Goal: Task Accomplishment & Management: Complete application form

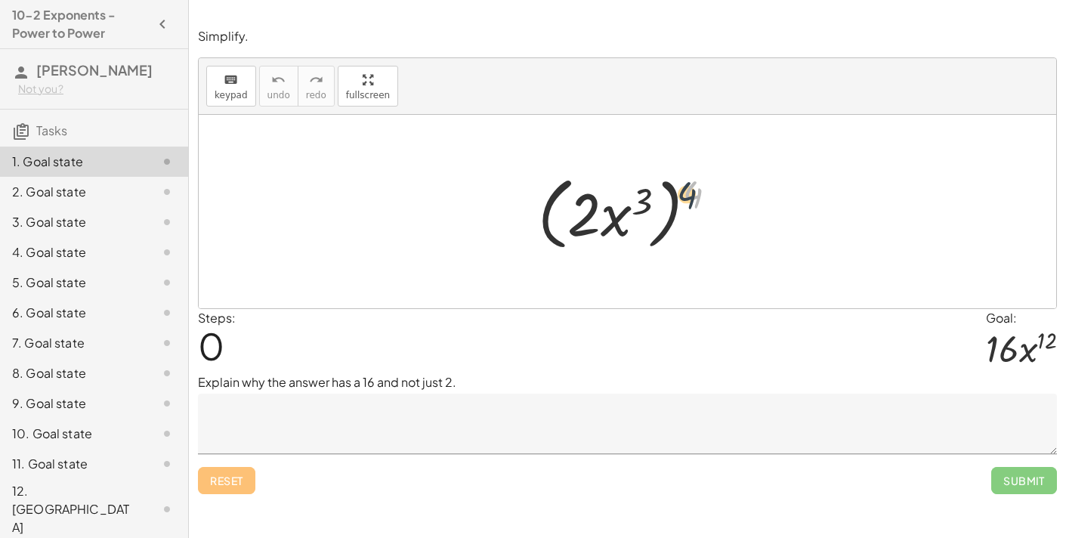
drag, startPoint x: 695, startPoint y: 184, endPoint x: 647, endPoint y: 194, distance: 48.6
click at [647, 194] on div at bounding box center [634, 212] width 206 height 87
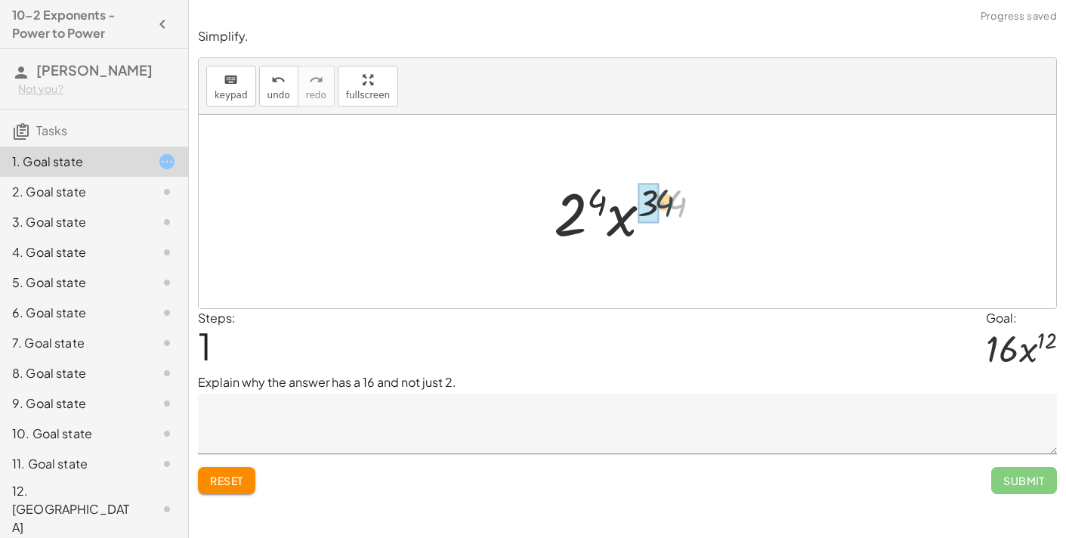
drag, startPoint x: 680, startPoint y: 202, endPoint x: 655, endPoint y: 201, distance: 25.0
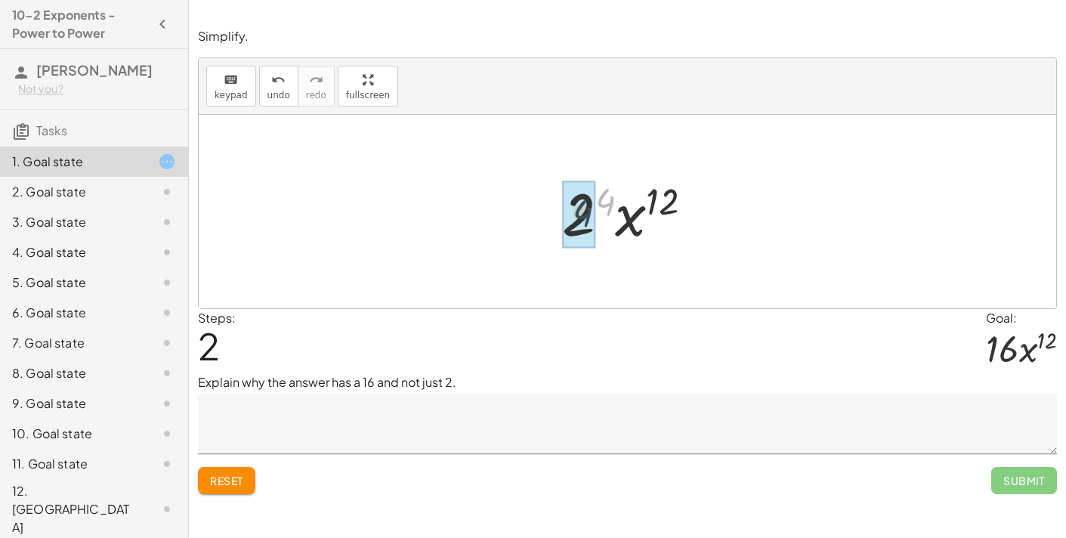
drag, startPoint x: 599, startPoint y: 200, endPoint x: 574, endPoint y: 212, distance: 27.0
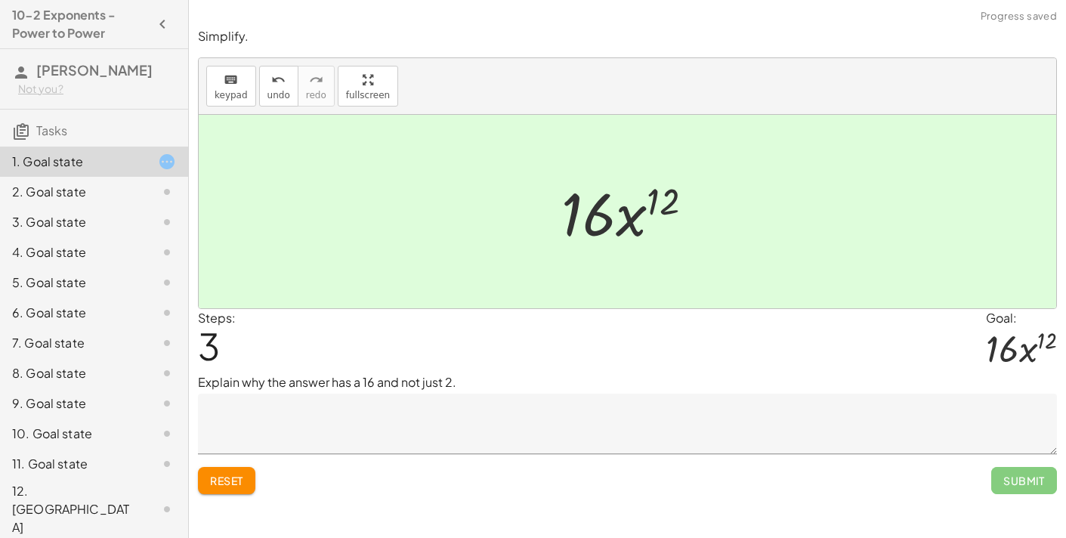
click at [921, 438] on textarea at bounding box center [627, 424] width 859 height 60
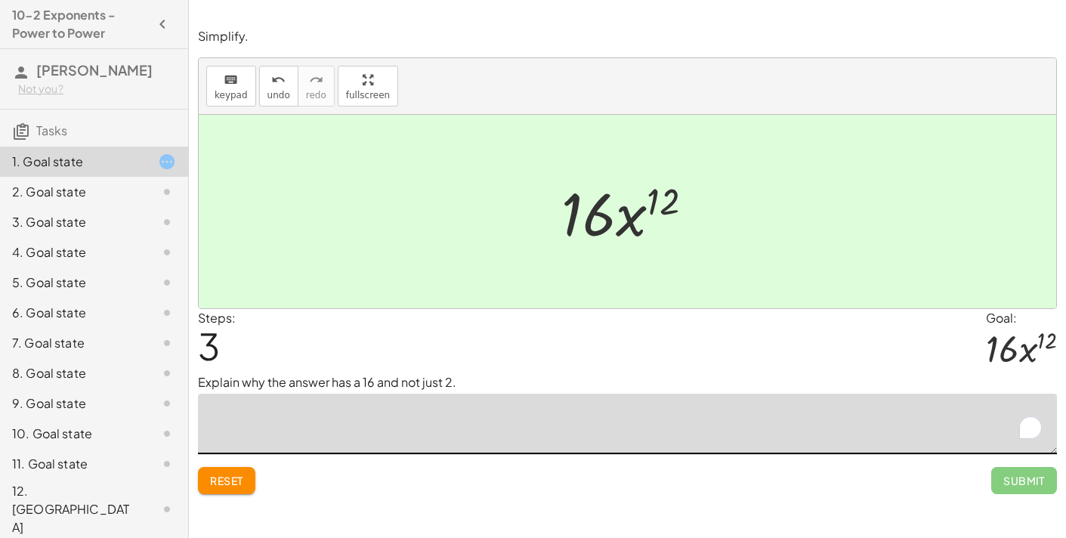
click at [903, 425] on textarea "To enrich screen reader interactions, please activate Accessibility in Grammarl…" at bounding box center [627, 424] width 859 height 60
click at [271, 79] on icon "undo" at bounding box center [278, 80] width 14 height 18
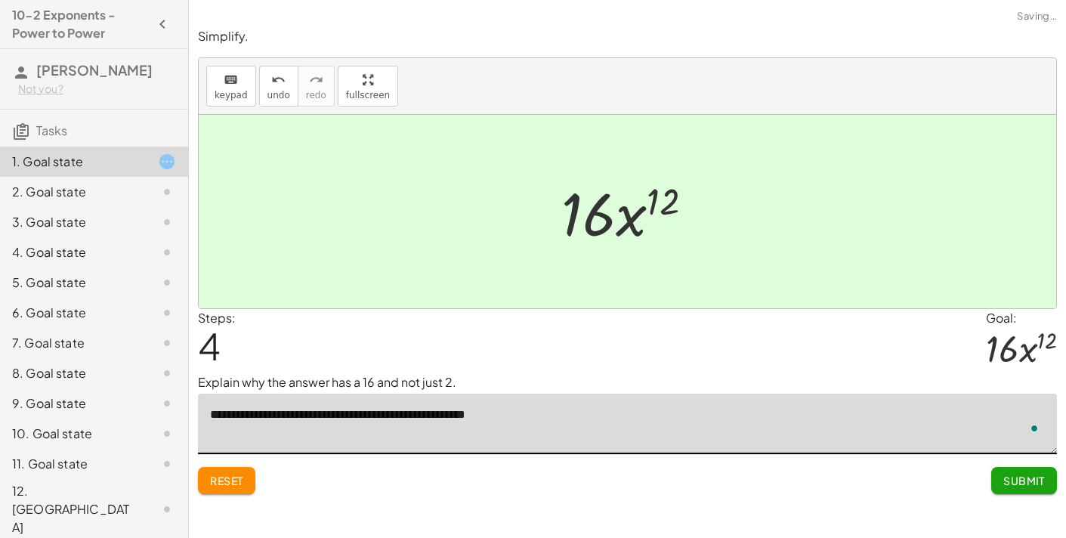
type textarea "**********"
click at [1003, 469] on button "Submit" at bounding box center [1025, 480] width 66 height 27
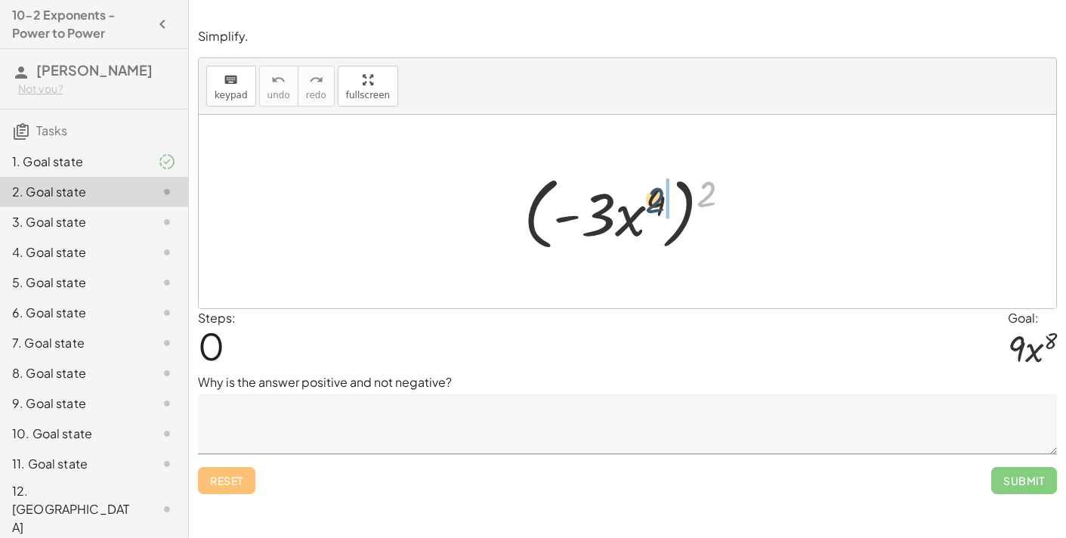
drag, startPoint x: 709, startPoint y: 193, endPoint x: 652, endPoint y: 199, distance: 56.9
click at [652, 199] on div at bounding box center [633, 212] width 234 height 87
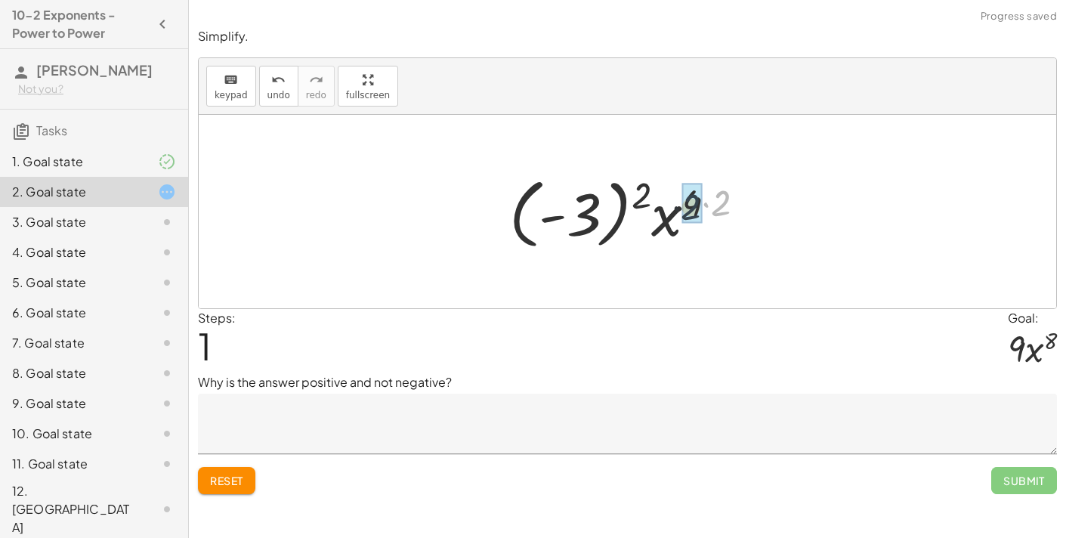
drag, startPoint x: 723, startPoint y: 200, endPoint x: 692, endPoint y: 205, distance: 30.6
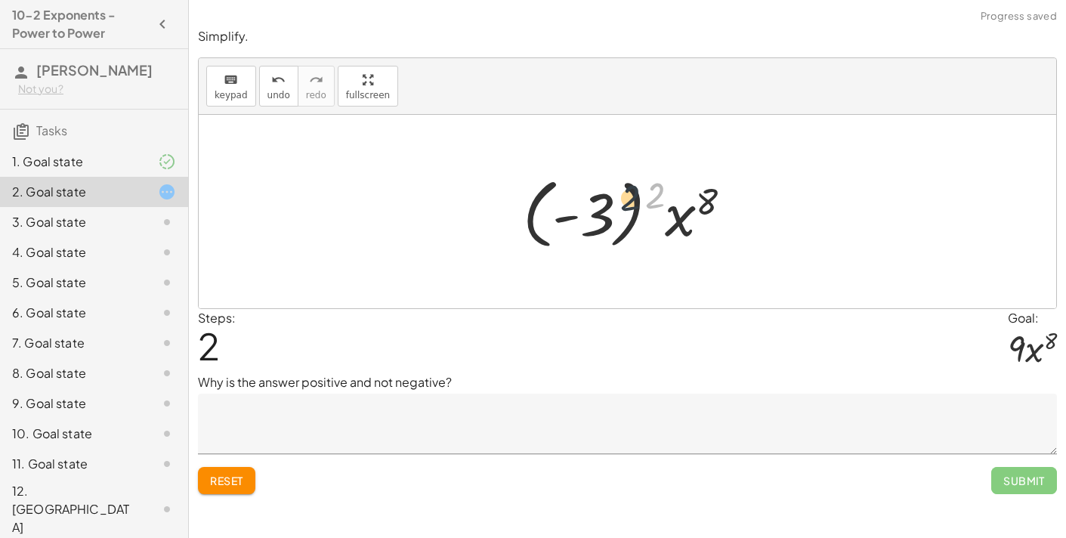
drag, startPoint x: 662, startPoint y: 190, endPoint x: 608, endPoint y: 194, distance: 54.5
click at [608, 194] on div at bounding box center [633, 212] width 237 height 84
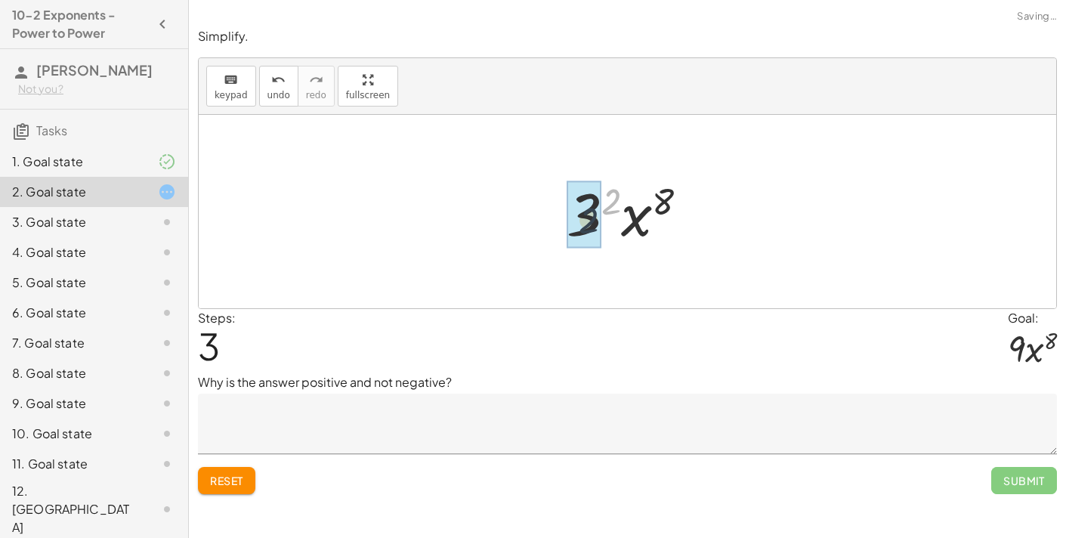
drag, startPoint x: 608, startPoint y: 194, endPoint x: 583, endPoint y: 215, distance: 32.2
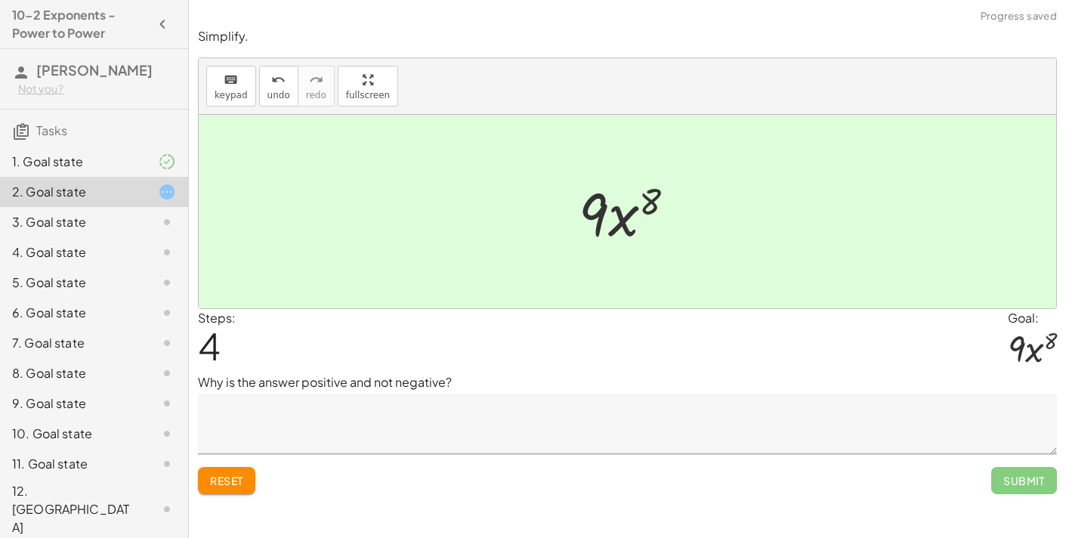
click at [404, 410] on textarea at bounding box center [627, 424] width 859 height 60
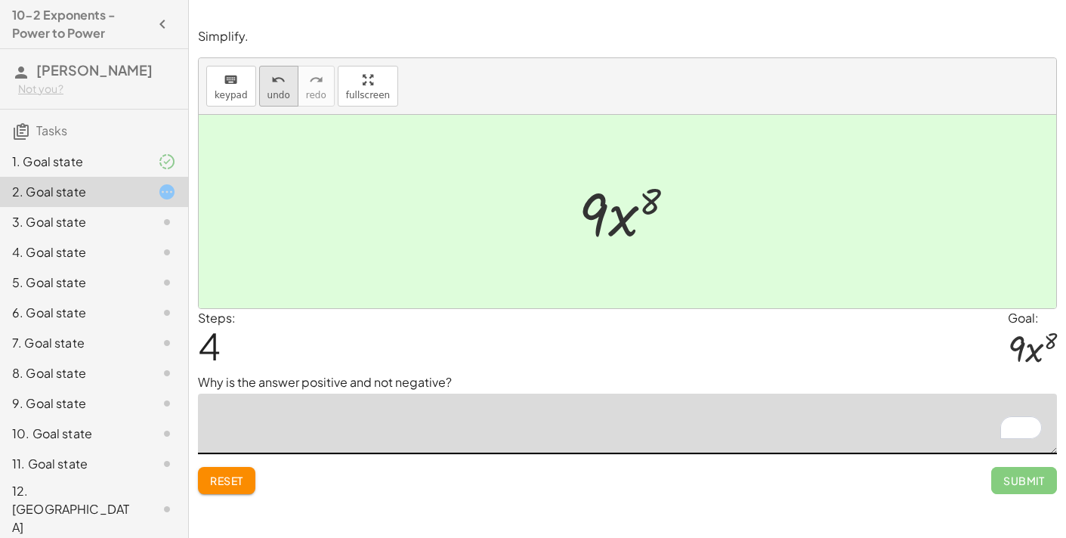
click at [279, 101] on button "undo undo" at bounding box center [278, 86] width 39 height 41
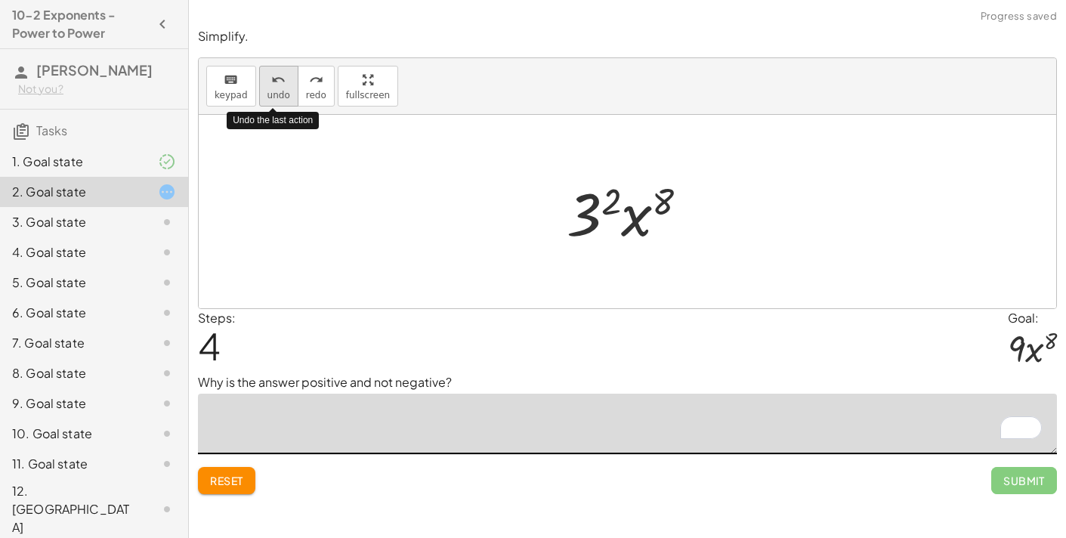
click at [279, 101] on button "undo undo" at bounding box center [278, 86] width 39 height 41
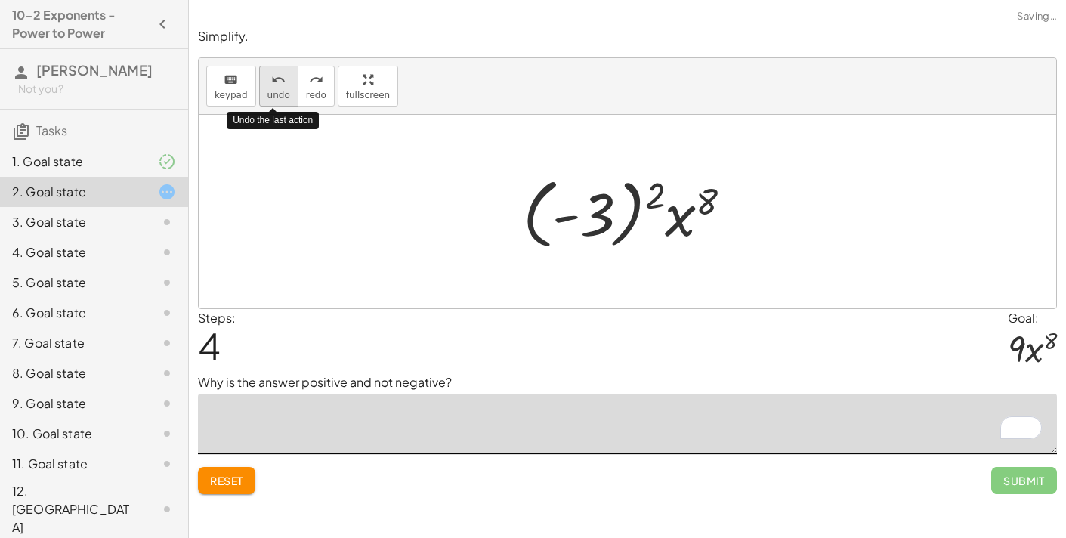
click at [279, 101] on button "undo undo" at bounding box center [278, 86] width 39 height 41
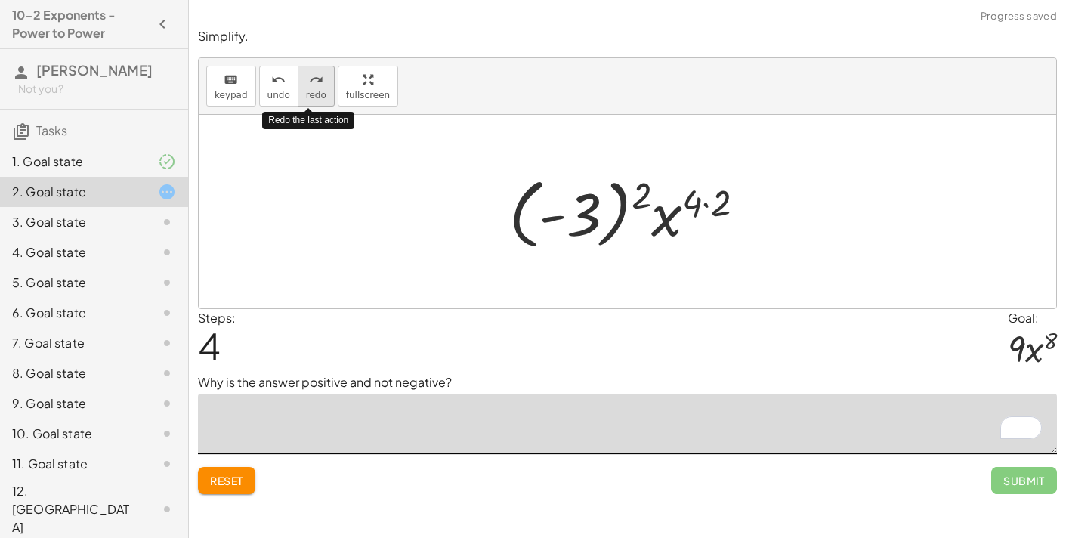
click at [310, 91] on span "redo" at bounding box center [316, 95] width 20 height 11
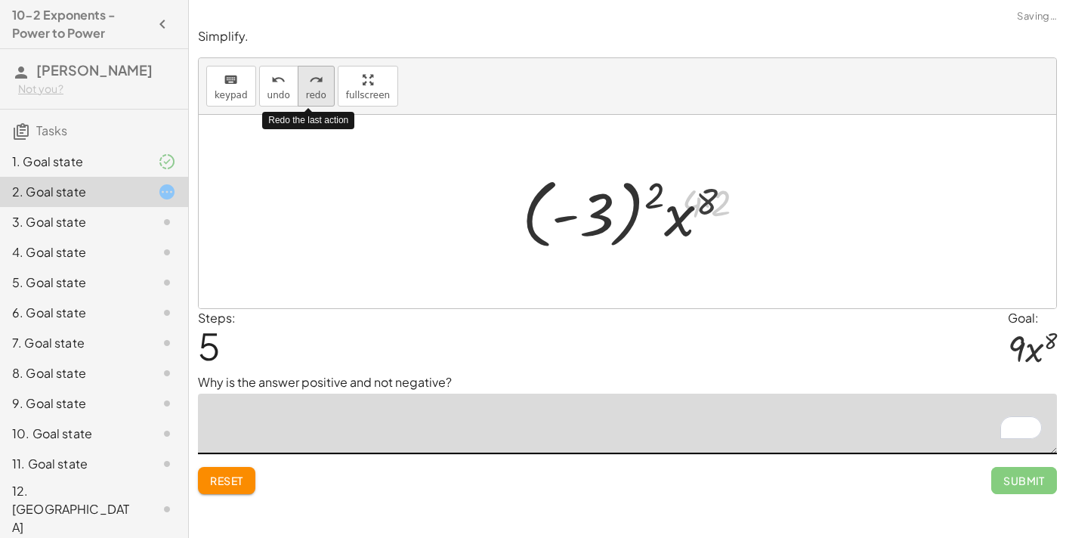
click at [310, 91] on span "redo" at bounding box center [316, 95] width 20 height 11
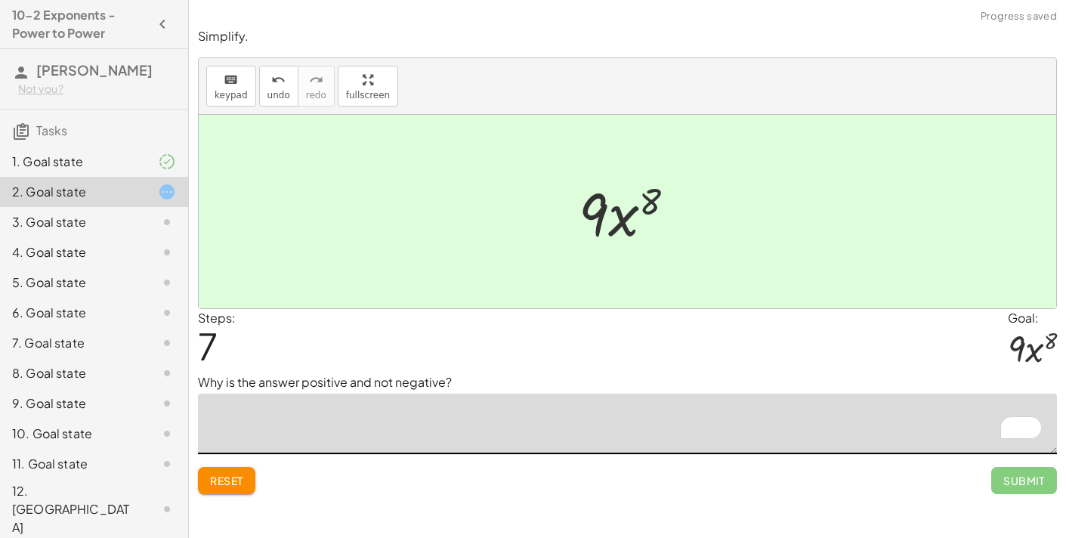
click at [203, 351] on span "7" at bounding box center [208, 346] width 20 height 46
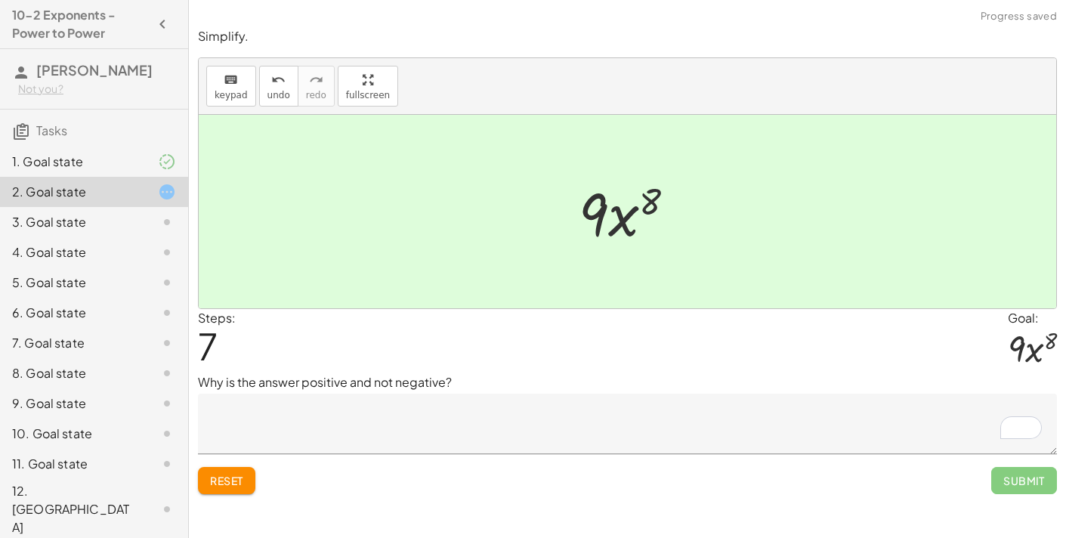
click at [234, 405] on textarea "To enrich screen reader interactions, please activate Accessibility in Grammarl…" at bounding box center [627, 424] width 859 height 60
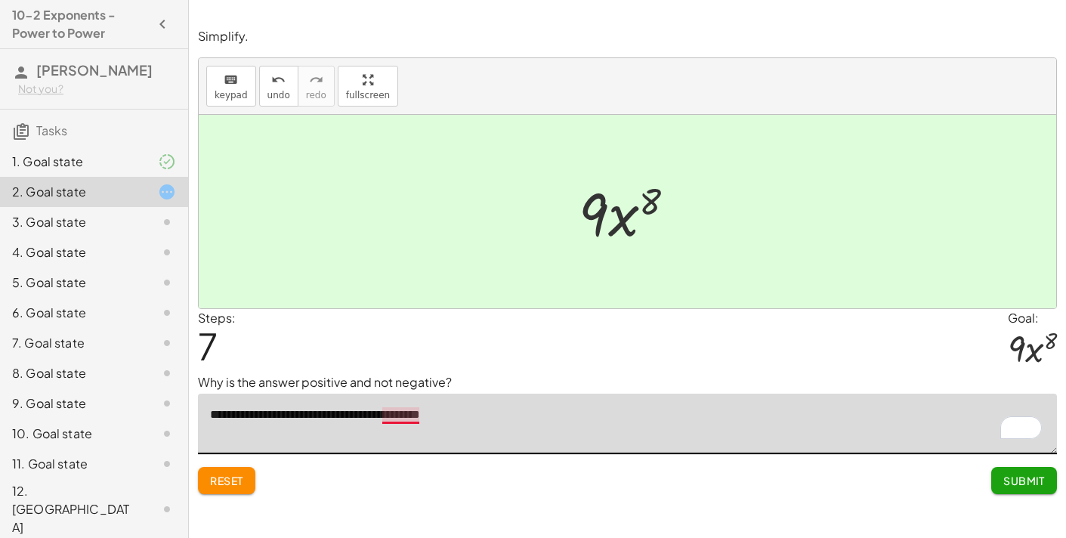
click at [395, 409] on textarea "**********" at bounding box center [627, 424] width 859 height 60
click at [410, 417] on textarea "**********" at bounding box center [627, 424] width 859 height 60
click at [505, 415] on textarea "**********" at bounding box center [627, 424] width 859 height 60
click at [490, 414] on textarea "**********" at bounding box center [627, 424] width 859 height 60
type textarea "**********"
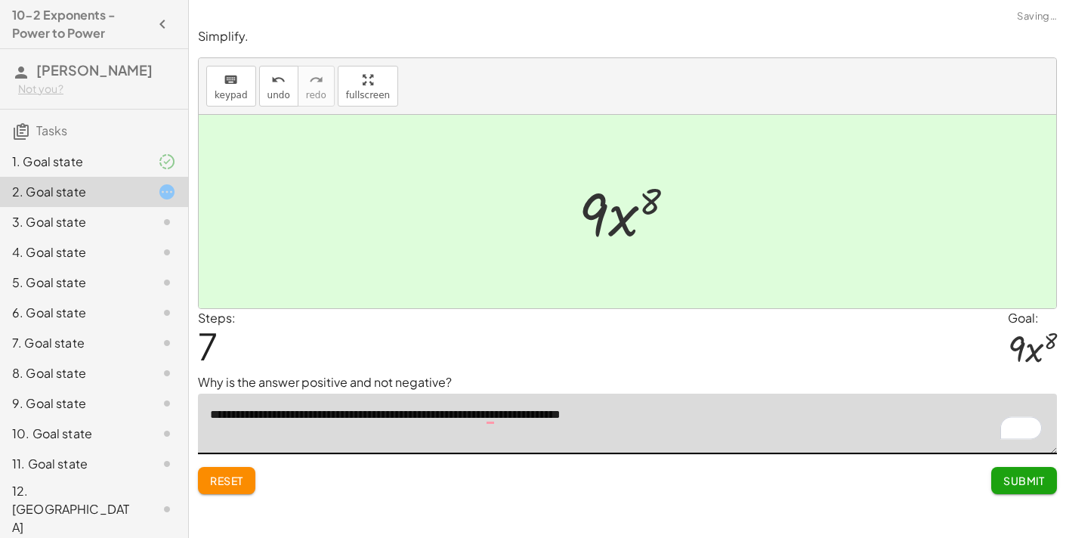
click at [1023, 488] on button "Submit" at bounding box center [1025, 480] width 66 height 27
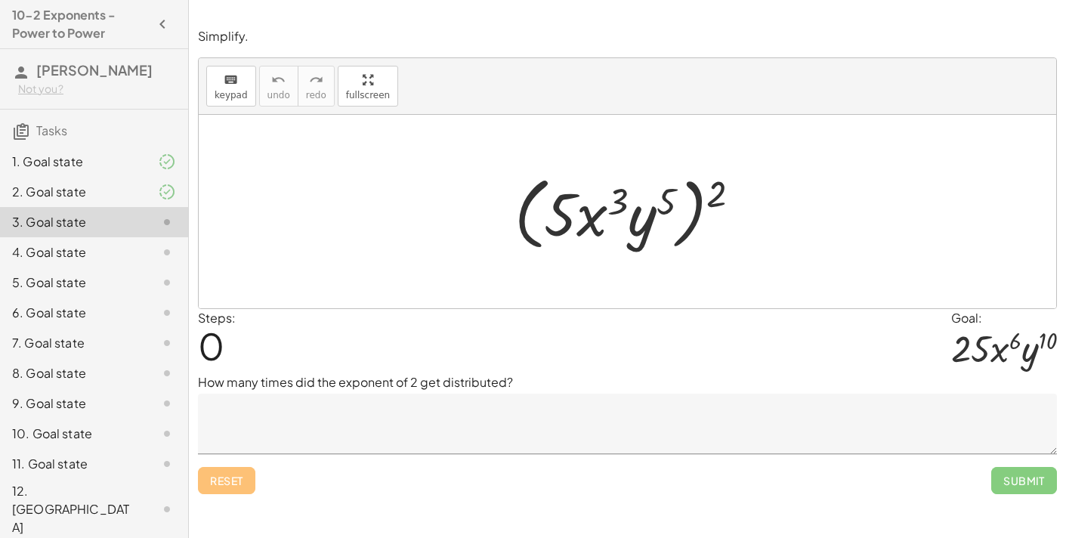
click at [396, 417] on textarea at bounding box center [627, 424] width 859 height 60
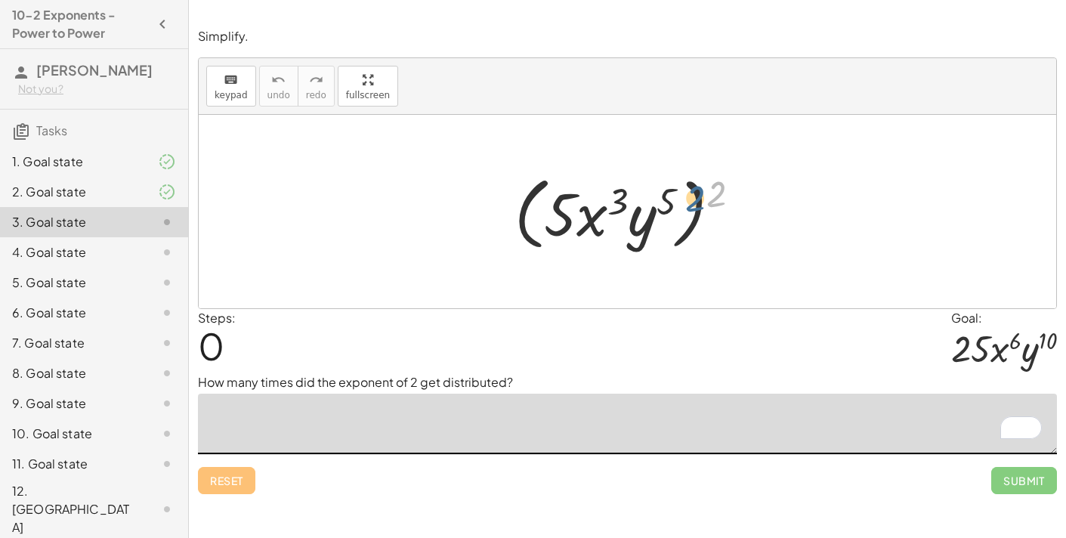
drag, startPoint x: 727, startPoint y: 190, endPoint x: 685, endPoint y: 193, distance: 41.7
click at [685, 193] on div at bounding box center [633, 212] width 253 height 87
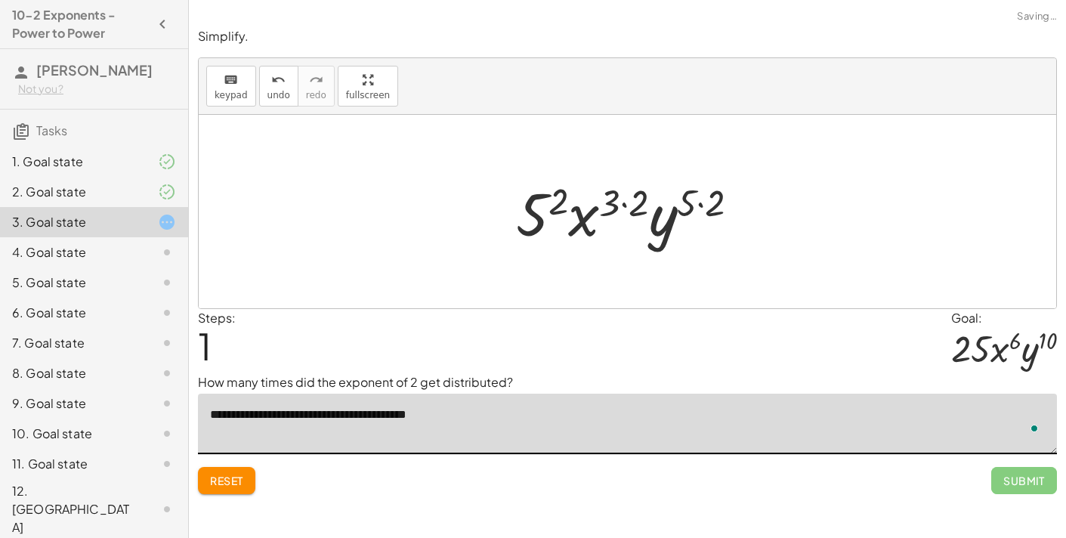
type textarea "**********"
drag, startPoint x: 710, startPoint y: 201, endPoint x: 692, endPoint y: 203, distance: 19.0
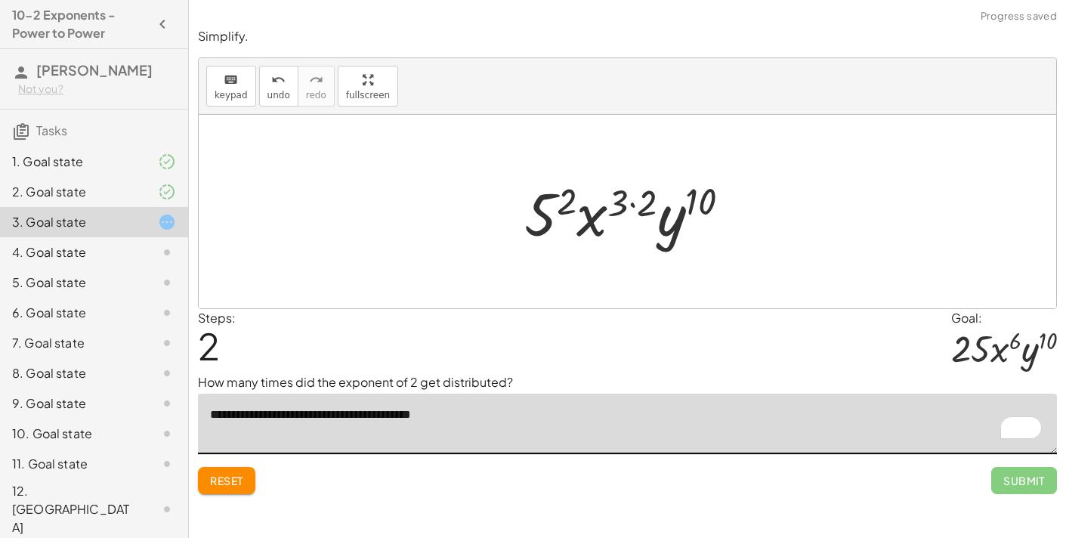
click at [645, 204] on div at bounding box center [634, 212] width 234 height 78
click at [619, 206] on div at bounding box center [634, 212] width 234 height 78
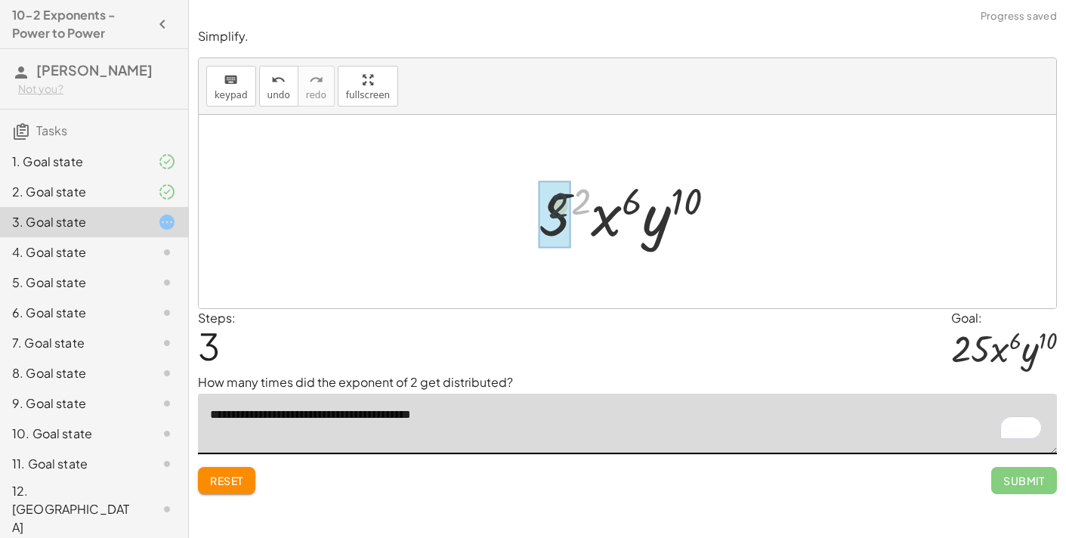
drag, startPoint x: 584, startPoint y: 202, endPoint x: 558, endPoint y: 208, distance: 27.1
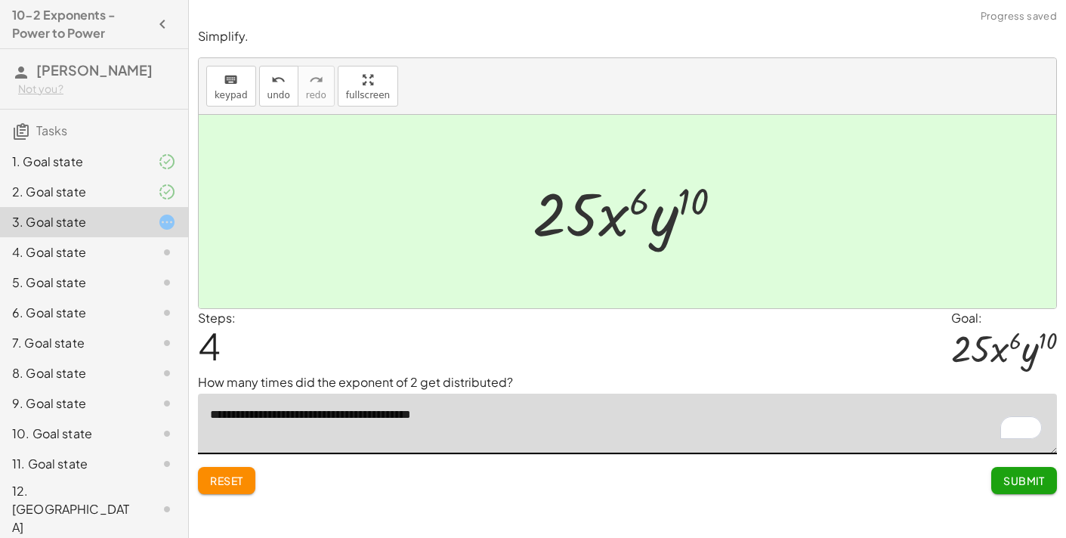
click at [1020, 483] on span "Submit" at bounding box center [1025, 481] width 42 height 14
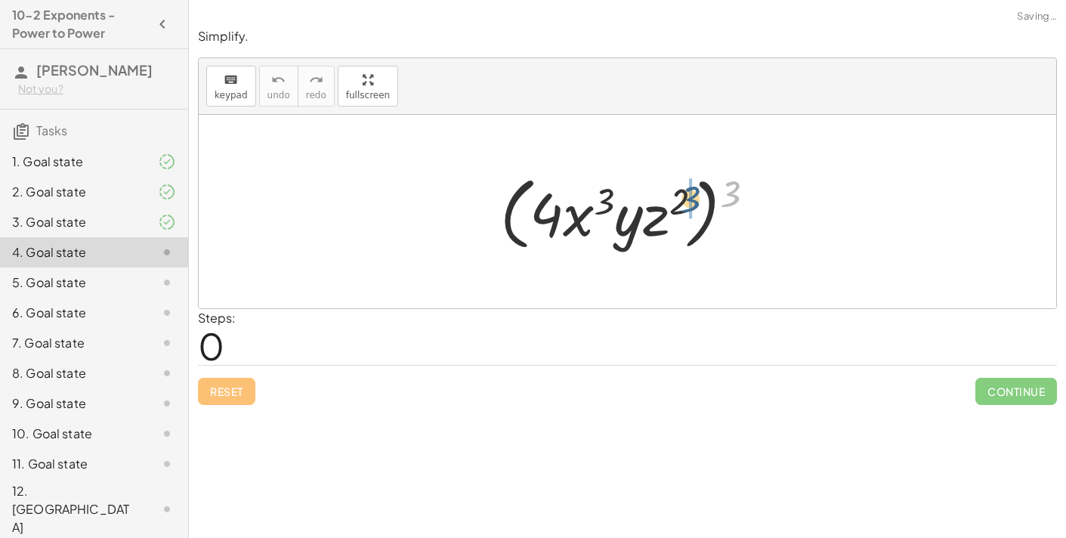
drag, startPoint x: 730, startPoint y: 193, endPoint x: 687, endPoint y: 199, distance: 43.4
click at [687, 199] on div at bounding box center [634, 212] width 282 height 87
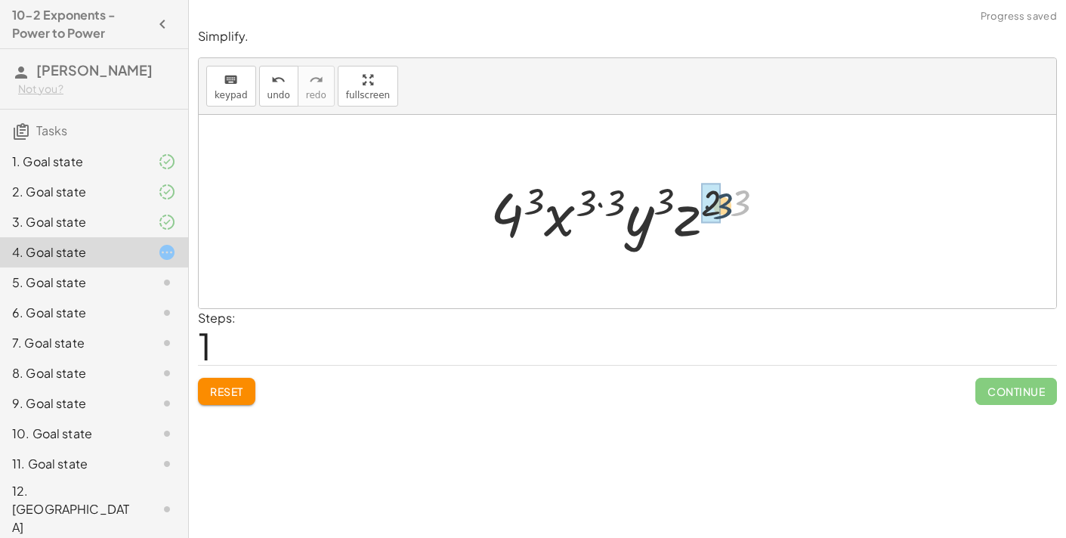
drag, startPoint x: 739, startPoint y: 200, endPoint x: 719, endPoint y: 203, distance: 19.9
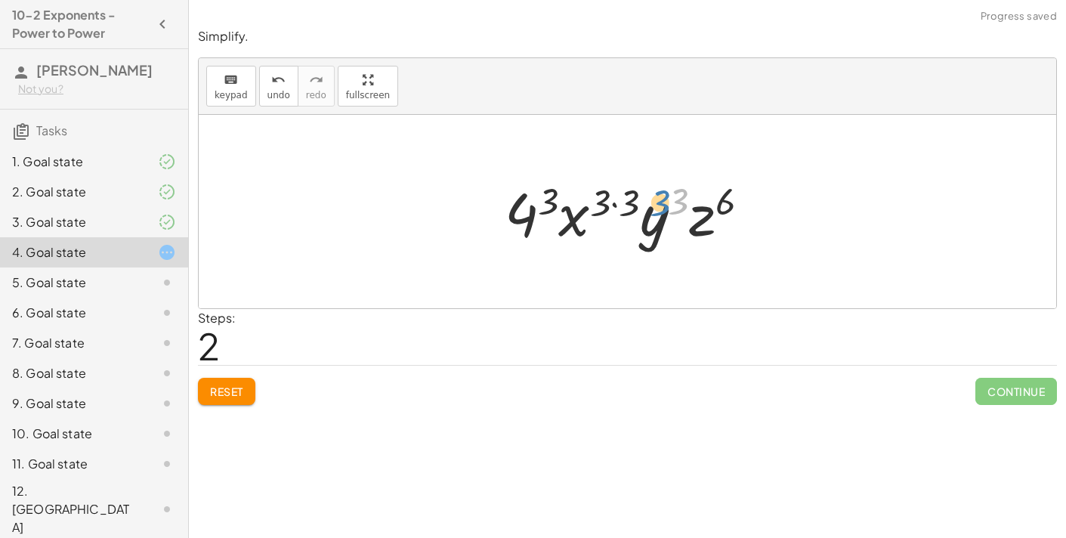
drag, startPoint x: 684, startPoint y: 194, endPoint x: 676, endPoint y: 196, distance: 7.7
click at [676, 196] on div at bounding box center [633, 212] width 273 height 78
drag, startPoint x: 632, startPoint y: 197, endPoint x: 610, endPoint y: 201, distance: 22.2
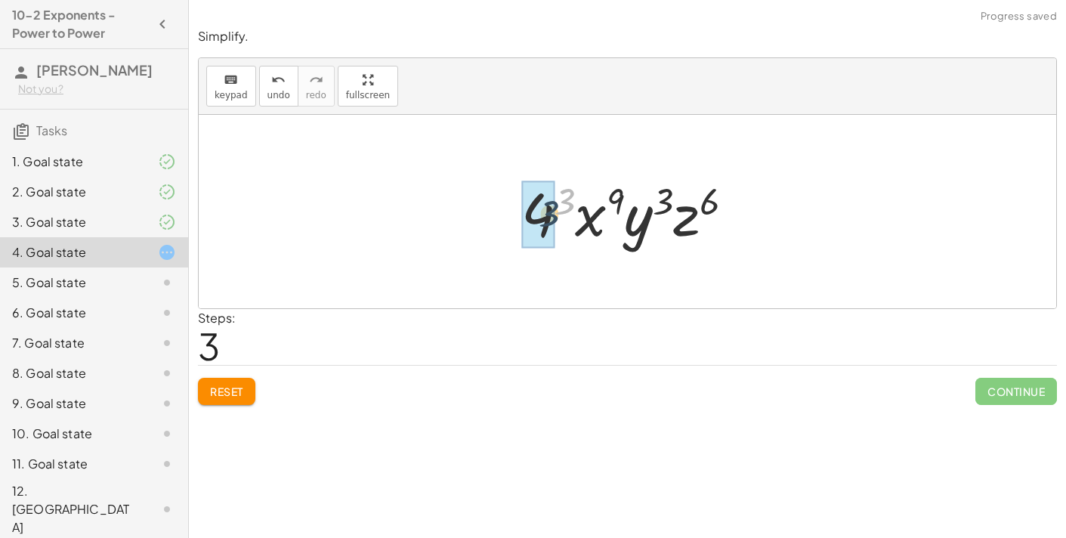
drag, startPoint x: 564, startPoint y: 194, endPoint x: 547, endPoint y: 208, distance: 21.5
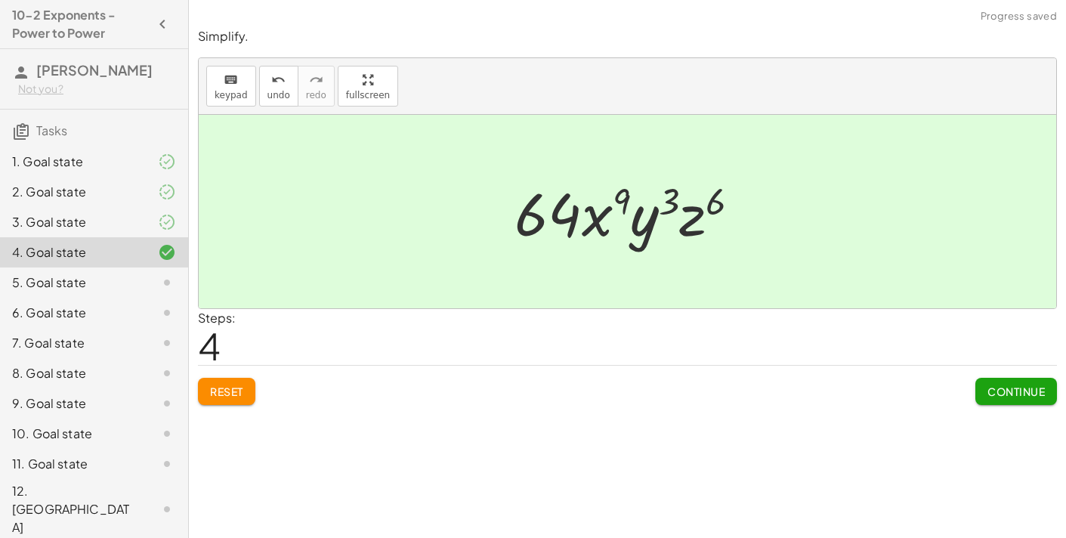
click at [1042, 387] on span "Continue" at bounding box center [1016, 392] width 57 height 14
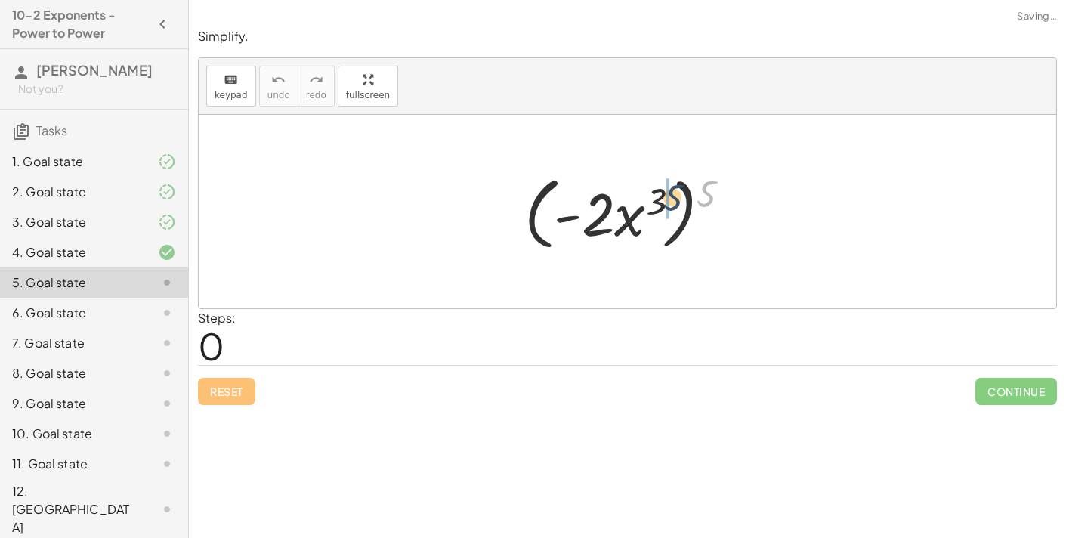
drag, startPoint x: 703, startPoint y: 187, endPoint x: 654, endPoint y: 192, distance: 49.3
click at [654, 192] on div at bounding box center [634, 212] width 234 height 87
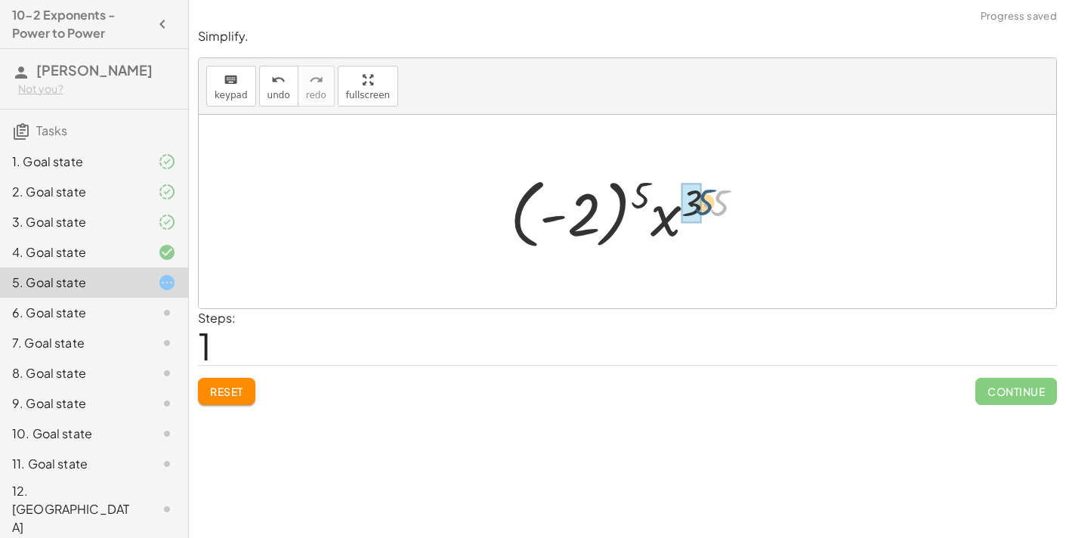
drag, startPoint x: 719, startPoint y: 200, endPoint x: 701, endPoint y: 200, distance: 18.9
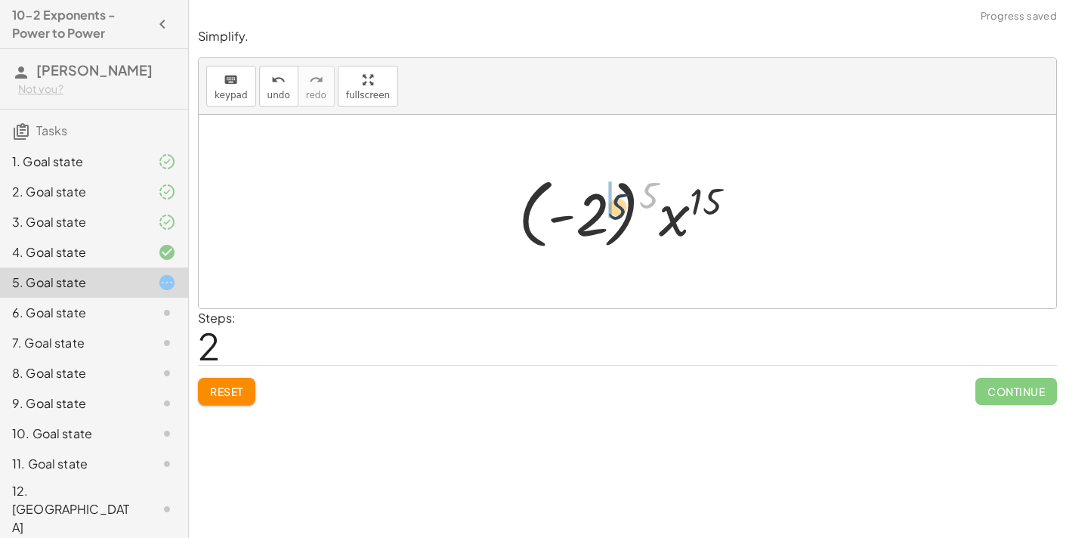
drag, startPoint x: 654, startPoint y: 186, endPoint x: 593, endPoint y: 205, distance: 63.3
click at [593, 205] on div at bounding box center [633, 212] width 245 height 84
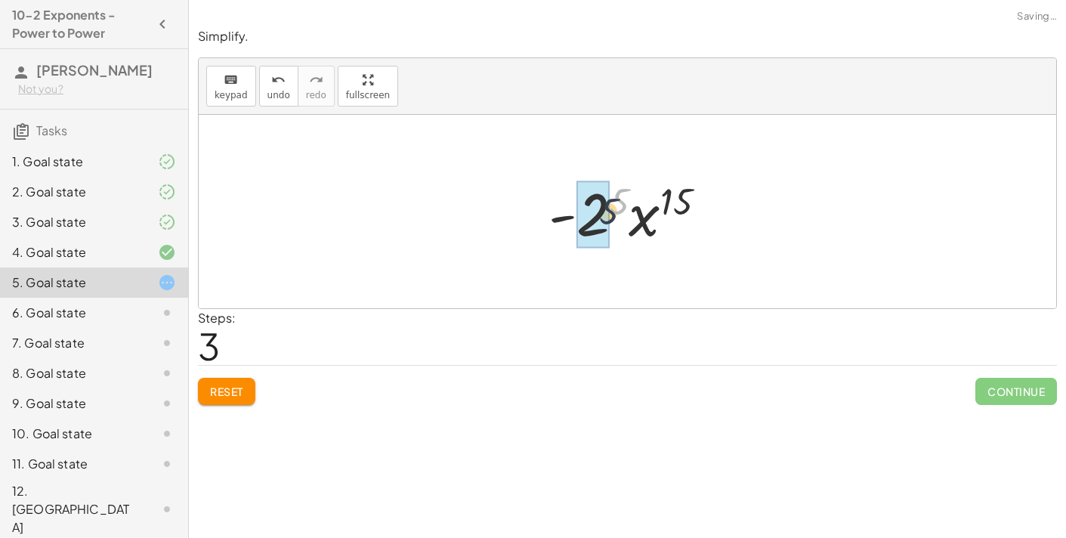
drag, startPoint x: 622, startPoint y: 195, endPoint x: 593, endPoint y: 218, distance: 36.6
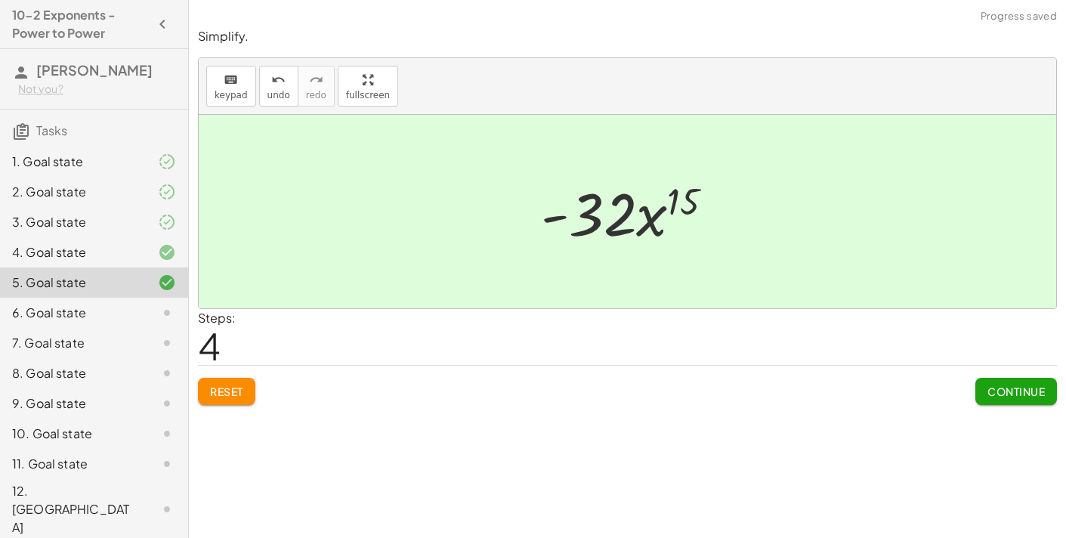
click at [996, 395] on span "Continue" at bounding box center [1016, 392] width 57 height 14
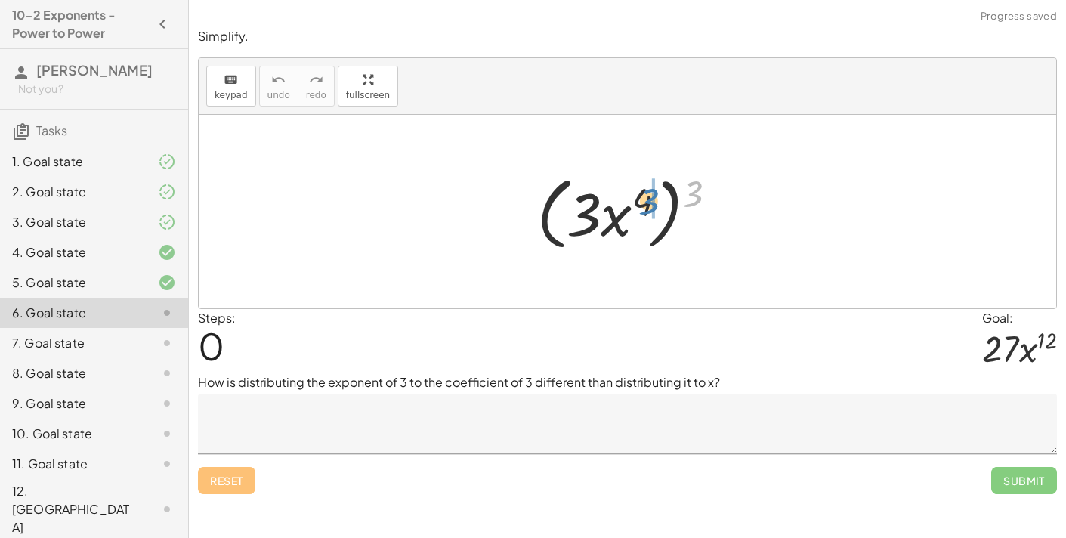
drag, startPoint x: 696, startPoint y: 189, endPoint x: 653, endPoint y: 195, distance: 43.5
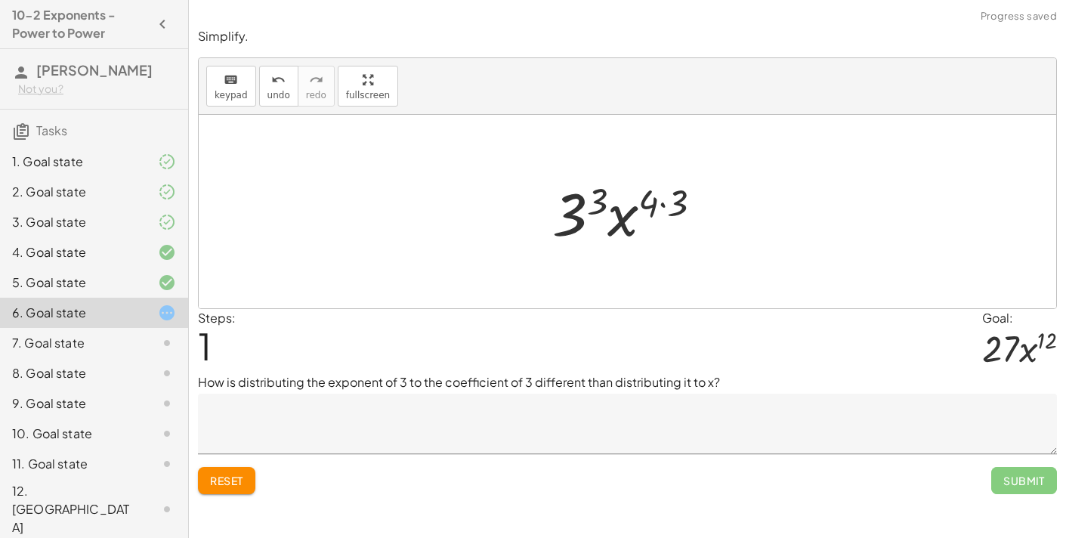
click at [218, 478] on span "Reset" at bounding box center [226, 481] width 33 height 14
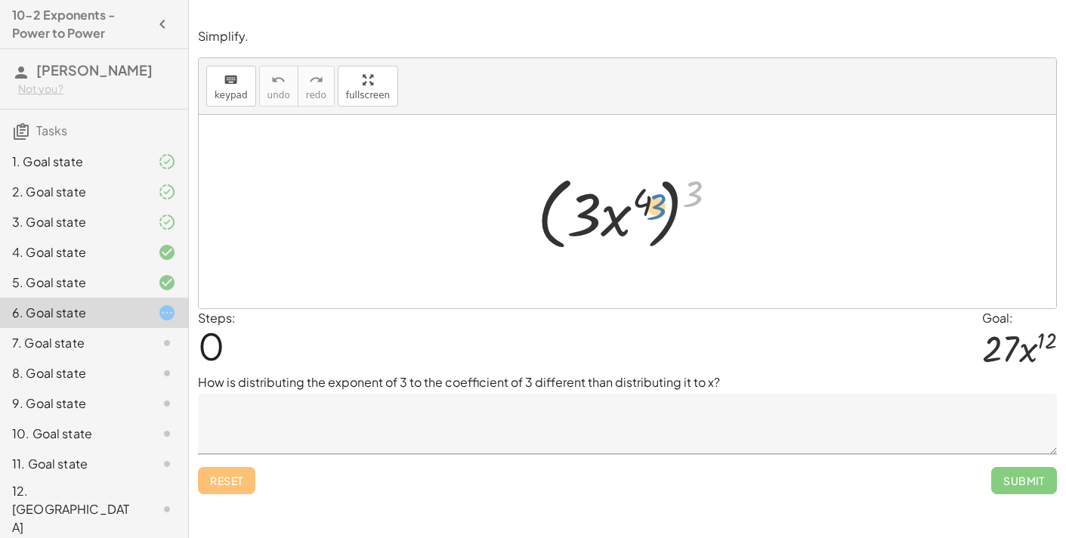
drag, startPoint x: 693, startPoint y: 191, endPoint x: 657, endPoint y: 204, distance: 38.5
click at [657, 204] on div at bounding box center [634, 212] width 208 height 87
drag, startPoint x: 690, startPoint y: 194, endPoint x: 627, endPoint y: 194, distance: 62.7
click at [627, 194] on div at bounding box center [634, 212] width 208 height 87
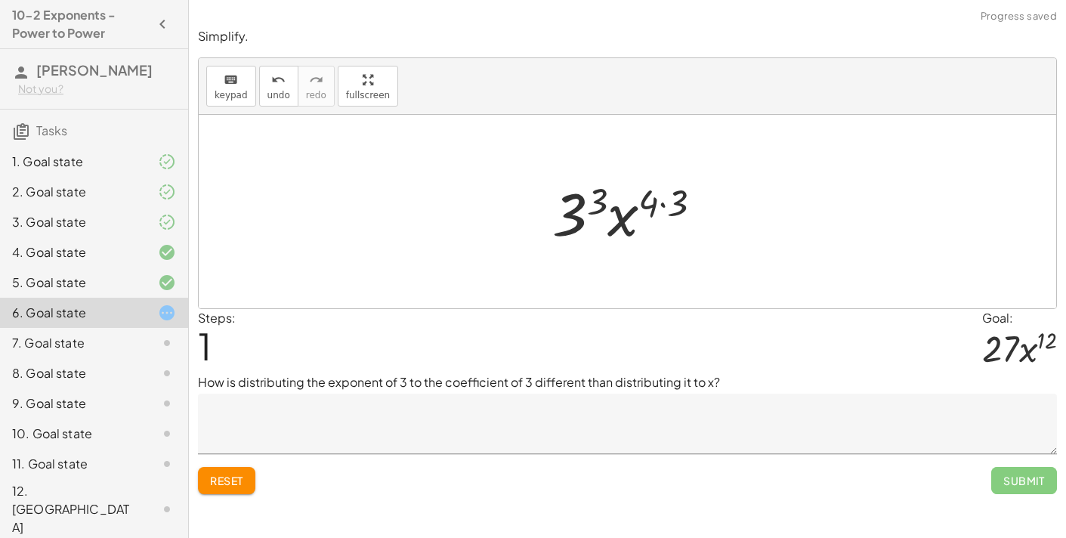
click at [509, 432] on textarea at bounding box center [627, 424] width 859 height 60
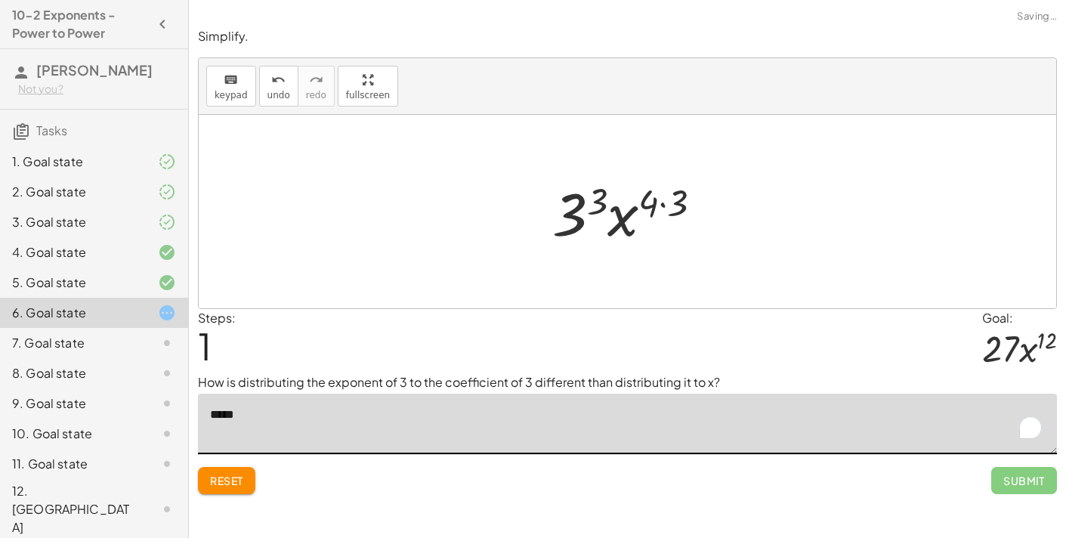
type textarea "*****"
